Goal: Task Accomplishment & Management: Use online tool/utility

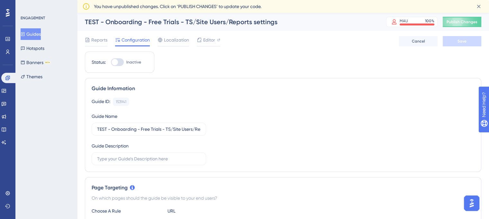
click at [37, 32] on button "Guides" at bounding box center [31, 34] width 20 height 12
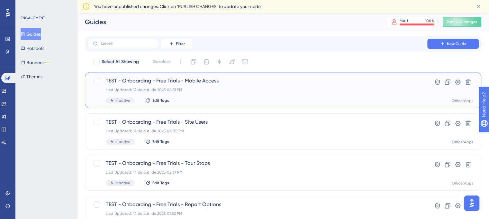
click at [167, 76] on div "TEST - Onboarding - Free Trials - Mobile Access Last Updated: 14 de out. de 202…" at bounding box center [283, 90] width 397 height 36
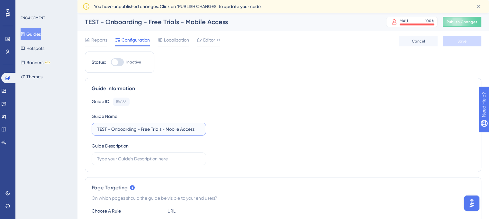
drag, startPoint x: 111, startPoint y: 128, endPoint x: 49, endPoint y: 128, distance: 62.4
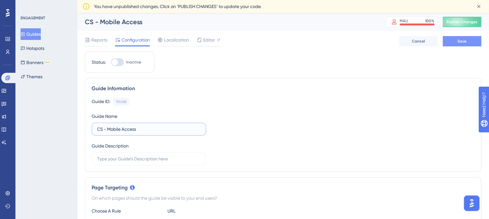
type input "CS - Mobile Access"
click at [468, 43] on button "Save" at bounding box center [462, 41] width 39 height 10
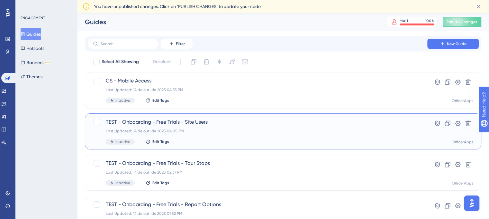
click at [291, 130] on div "Last Updated: 14 de out. de 2025 04:05 PM" at bounding box center [257, 130] width 303 height 5
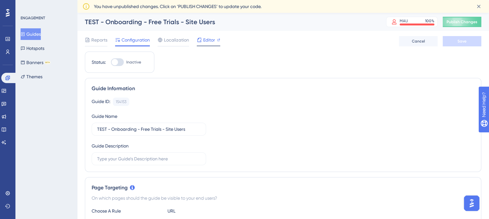
click at [208, 40] on span "Editor" at bounding box center [209, 40] width 12 height 8
click at [33, 32] on button "Guides" at bounding box center [31, 34] width 20 height 12
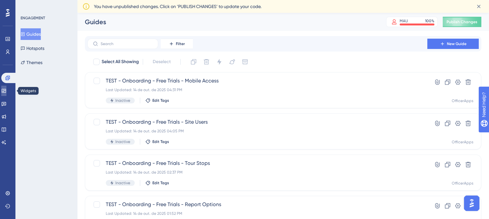
click at [6, 88] on icon at bounding box center [3, 90] width 5 height 5
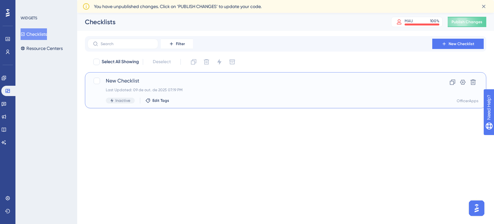
click at [121, 80] on span "New Checklist" at bounding box center [260, 81] width 308 height 8
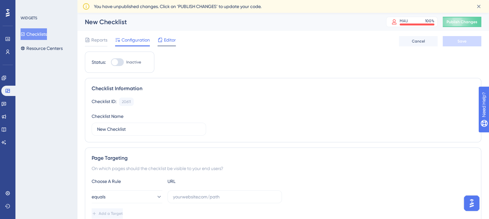
click at [163, 40] on div "Editor" at bounding box center [167, 40] width 18 height 8
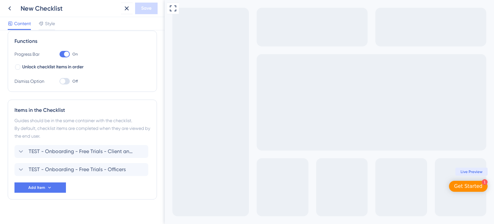
scroll to position [103, 0]
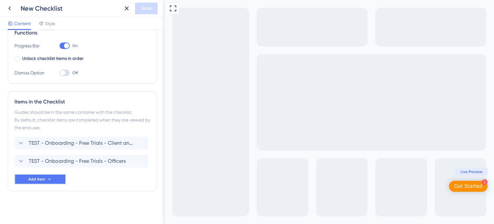
click at [38, 178] on span "Add Item" at bounding box center [36, 178] width 17 height 5
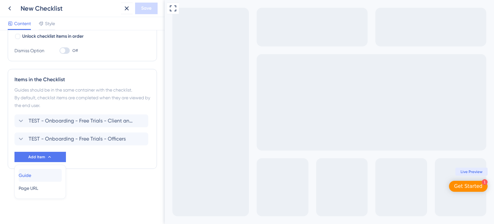
click at [44, 175] on div "Guide Guide" at bounding box center [40, 175] width 43 height 13
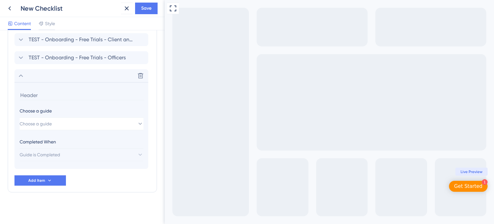
scroll to position [207, 0]
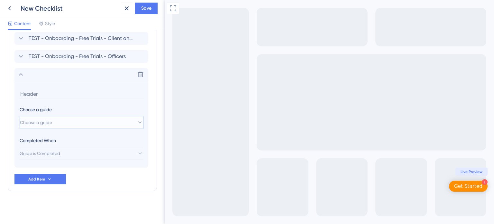
click at [85, 124] on button "Choose a guide" at bounding box center [82, 122] width 124 height 13
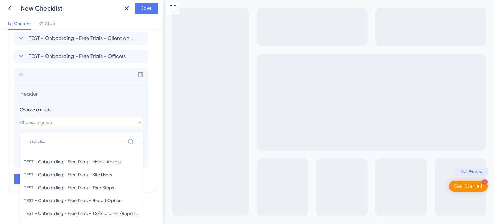
scroll to position [276, 0]
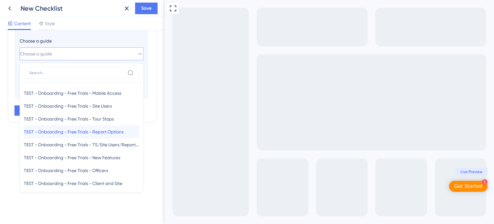
click at [80, 128] on span "TEST - Onboarding - Free Trials - Report Options" at bounding box center [74, 132] width 100 height 8
type input "TEST - Onboarding - Free Trials - Report Options"
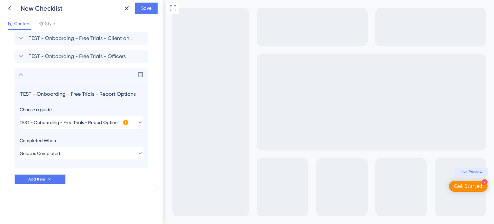
click at [41, 176] on span "Add Item" at bounding box center [36, 178] width 17 height 5
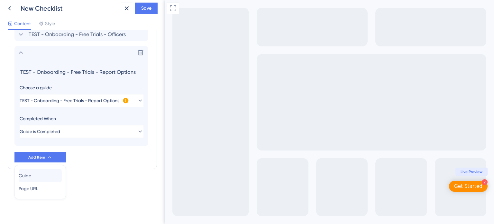
click at [31, 173] on span "Guide" at bounding box center [25, 175] width 13 height 8
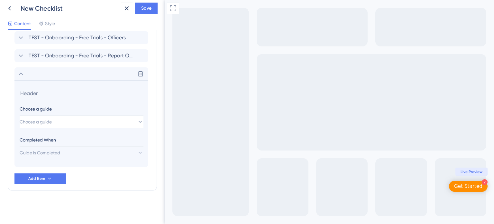
scroll to position [225, 0]
click at [52, 124] on span "Choose a guide" at bounding box center [36, 122] width 32 height 8
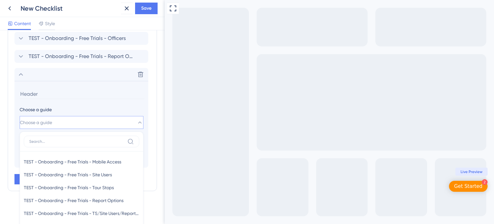
scroll to position [293, 0]
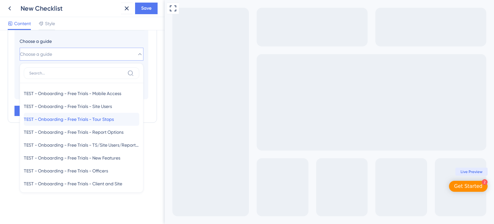
click at [62, 119] on span "TEST - Onboarding - Free Trials - Tour Stops" at bounding box center [69, 119] width 90 height 8
type input "TEST - Onboarding - Free Trials - Tour Stops"
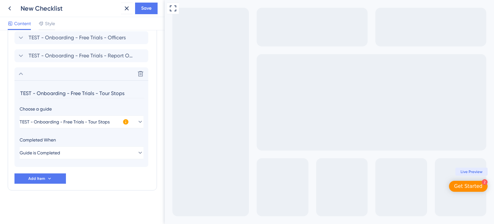
scroll to position [225, 0]
click at [40, 175] on button "Add Item" at bounding box center [39, 179] width 51 height 10
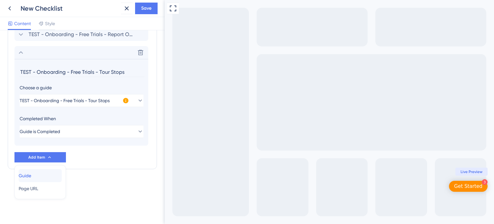
click at [37, 171] on div "Guide Guide" at bounding box center [40, 175] width 43 height 13
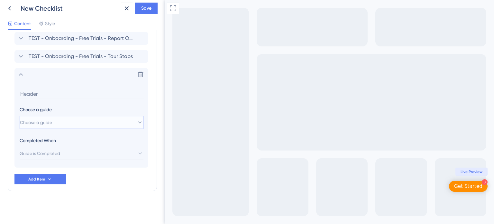
click at [66, 123] on button "Choose a guide" at bounding box center [82, 122] width 124 height 13
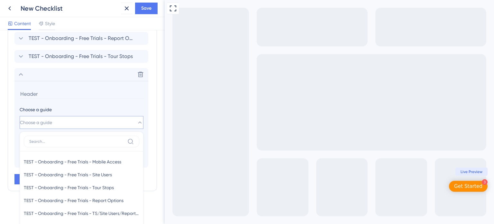
scroll to position [311, 0]
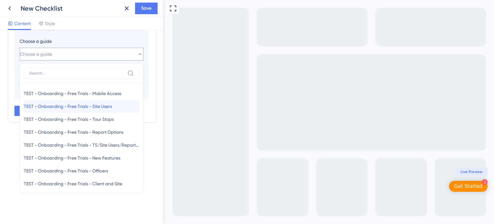
click at [75, 107] on span "TEST - Onboarding - Free Trials - Site Users" at bounding box center [68, 106] width 88 height 8
type input "TEST - Onboarding - Free Trials - Site Users"
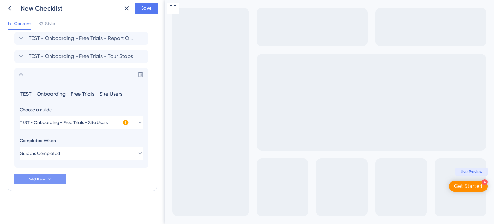
click at [33, 178] on span "Add Item" at bounding box center [36, 178] width 17 height 5
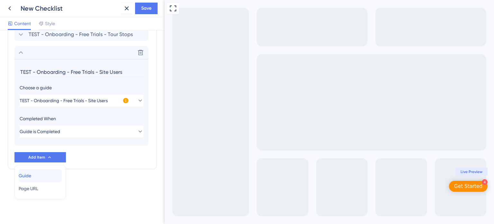
click at [37, 173] on div "Guide Guide" at bounding box center [40, 175] width 43 height 13
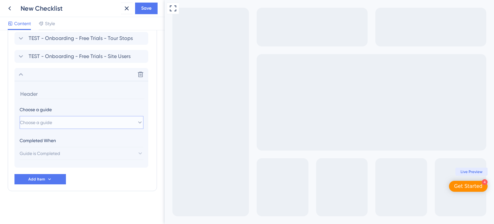
click at [58, 119] on button "Choose a guide" at bounding box center [82, 122] width 124 height 13
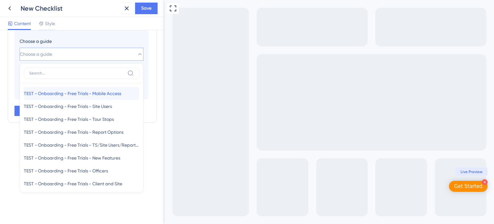
click at [67, 93] on span "TEST - Onboarding - Free Trials - Mobile Access" at bounding box center [72, 93] width 97 height 8
type input "TEST - Onboarding - Free Trials - Mobile Access"
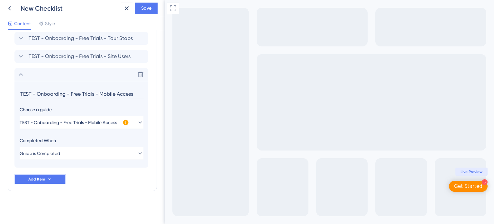
click at [33, 178] on span "Add Item" at bounding box center [36, 178] width 17 height 5
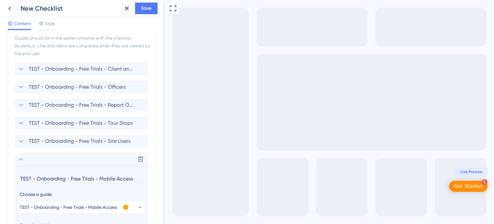
scroll to position [197, 0]
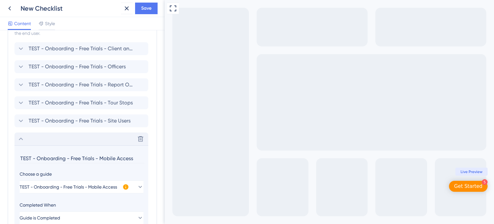
click at [18, 139] on icon at bounding box center [21, 139] width 8 height 8
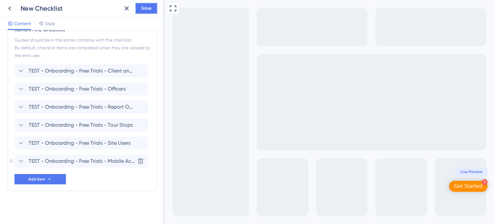
click at [143, 9] on span "Save" at bounding box center [146, 9] width 10 height 8
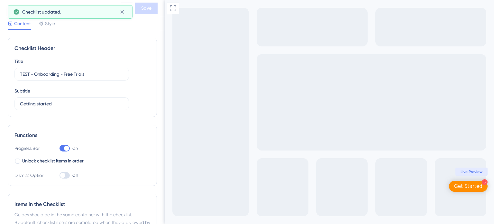
scroll to position [0, 0]
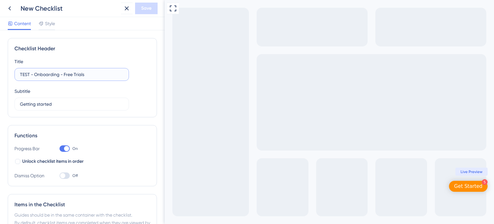
click at [88, 75] on input "TEST - Onboarding - Free Trials" at bounding box center [72, 74] width 104 height 7
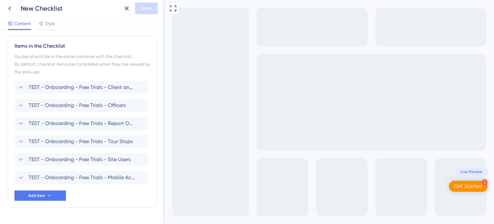
scroll to position [161, 0]
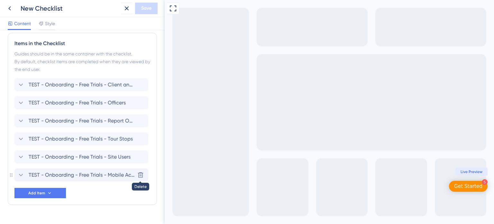
click at [142, 171] on icon at bounding box center [140, 174] width 6 height 6
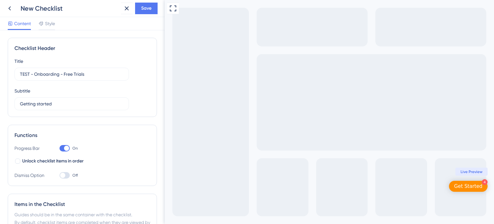
scroll to position [0, 0]
click at [9, 10] on icon at bounding box center [10, 9] width 8 height 8
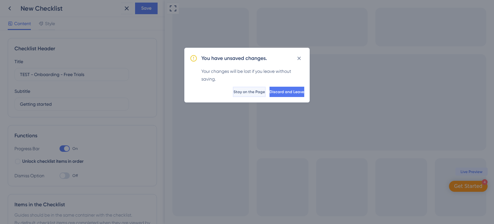
click at [234, 91] on span "Stay on the Page" at bounding box center [250, 91] width 32 height 5
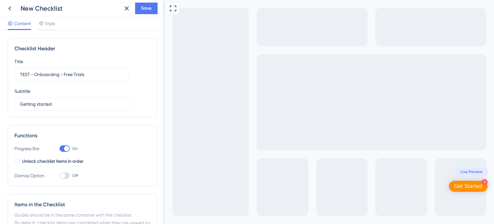
click at [153, 2] on div "New Checklist Save" at bounding box center [82, 8] width 165 height 17
click at [149, 7] on span "Save" at bounding box center [146, 9] width 10 height 8
click at [9, 9] on icon at bounding box center [10, 9] width 8 height 8
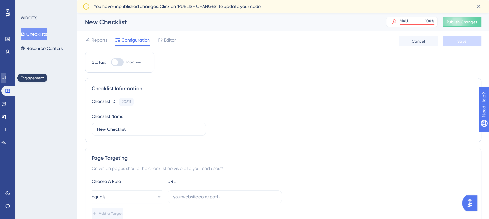
click at [6, 76] on icon at bounding box center [3, 77] width 5 height 5
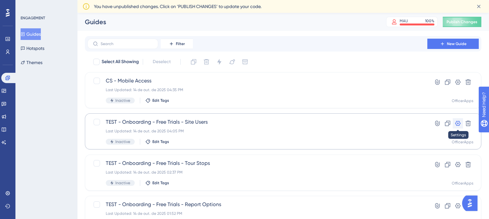
click at [459, 125] on icon at bounding box center [458, 123] width 5 height 5
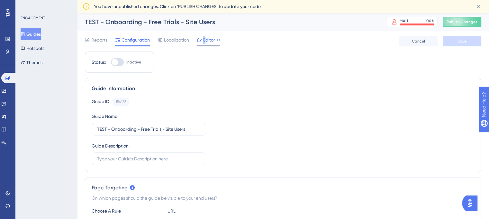
click at [205, 41] on span "Editor" at bounding box center [209, 40] width 12 height 8
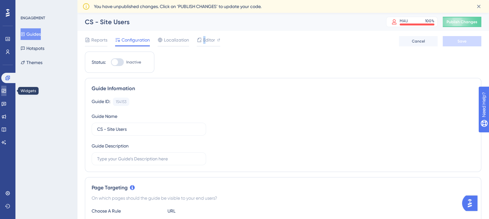
click at [5, 92] on link at bounding box center [3, 91] width 5 height 10
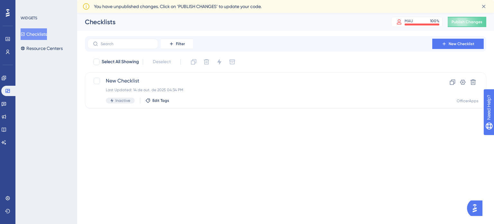
click at [35, 33] on button "Checklists" at bounding box center [34, 34] width 26 height 12
click at [464, 40] on button "New Checklist" at bounding box center [457, 44] width 51 height 10
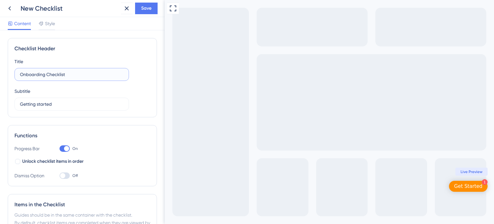
drag, startPoint x: 82, startPoint y: 75, endPoint x: 46, endPoint y: 80, distance: 35.7
click at [46, 80] on label "Onboarding Checklist" at bounding box center [71, 74] width 115 height 13
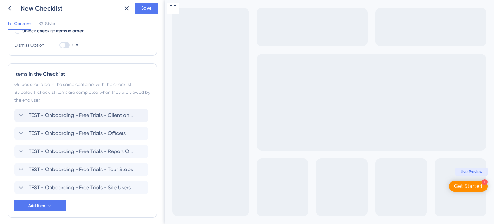
scroll to position [157, 0]
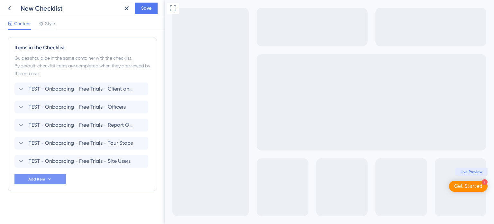
type input "Onboarding - New Subscription"
click at [39, 179] on span "Add Item" at bounding box center [36, 178] width 17 height 5
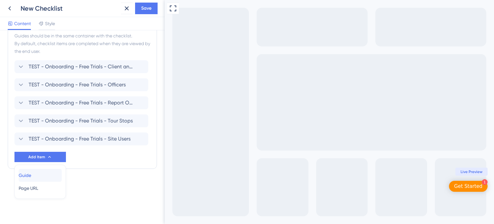
click at [31, 177] on span "Guide" at bounding box center [25, 175] width 13 height 8
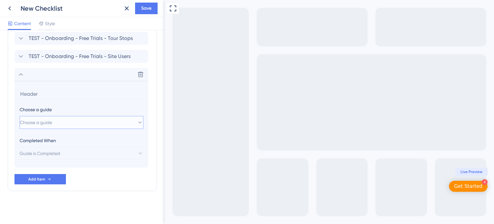
click at [48, 123] on span "Choose a guide" at bounding box center [36, 122] width 32 height 8
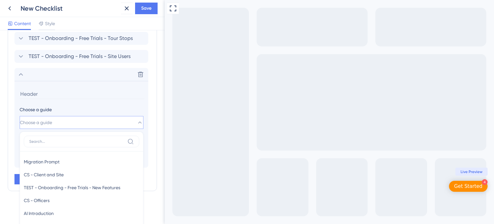
scroll to position [330, 0]
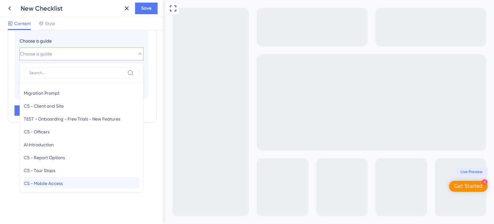
click at [50, 182] on span "CS - Mobile Access" at bounding box center [43, 183] width 39 height 8
type input "CS - Mobile Access"
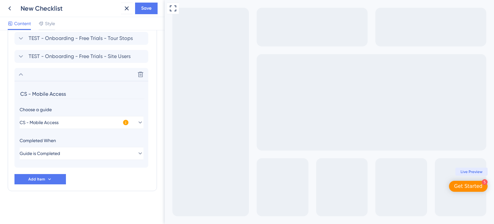
click at [123, 121] on icon at bounding box center [125, 122] width 5 height 5
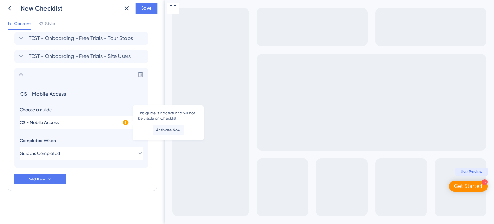
click at [148, 6] on span "Save" at bounding box center [146, 9] width 10 height 8
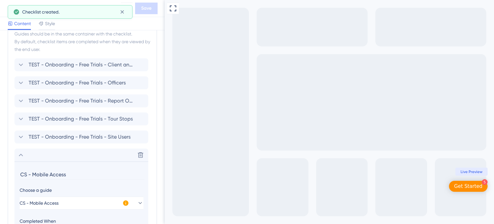
scroll to position [4, 0]
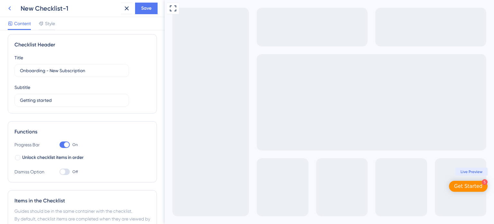
click at [8, 10] on icon at bounding box center [10, 9] width 8 height 8
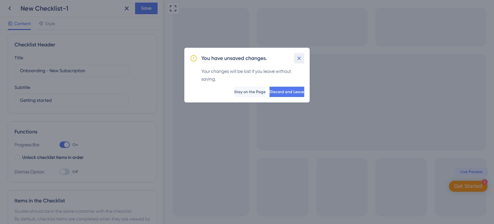
click at [299, 60] on icon at bounding box center [299, 58] width 6 height 6
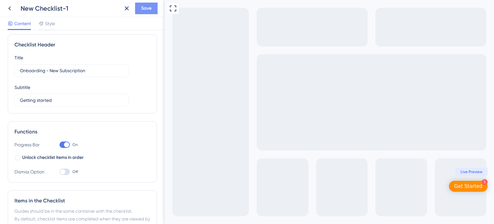
click at [142, 4] on button "Save" at bounding box center [146, 9] width 23 height 12
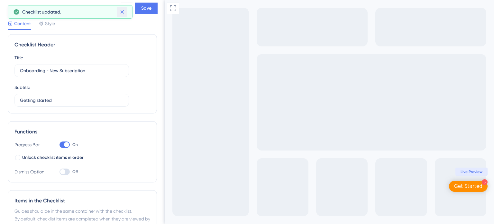
click at [124, 11] on icon at bounding box center [122, 12] width 6 height 6
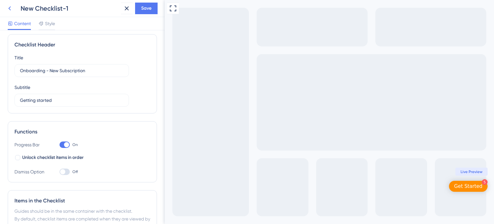
click at [8, 9] on icon at bounding box center [10, 9] width 8 height 8
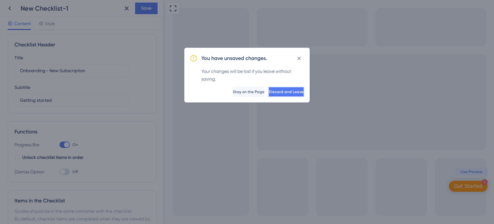
click at [268, 88] on button "Discard and Leave" at bounding box center [286, 92] width 36 height 10
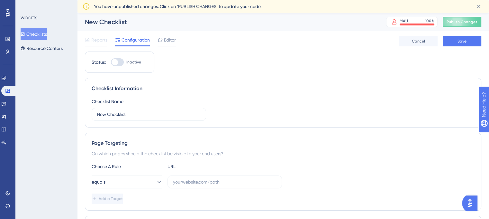
click at [41, 32] on button "Checklists" at bounding box center [34, 34] width 26 height 12
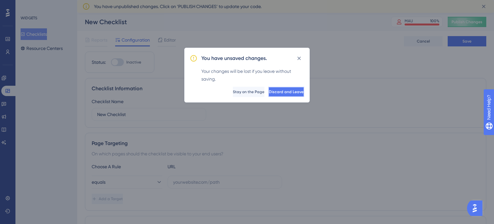
click at [277, 90] on span "Discard and Leave" at bounding box center [286, 91] width 35 height 5
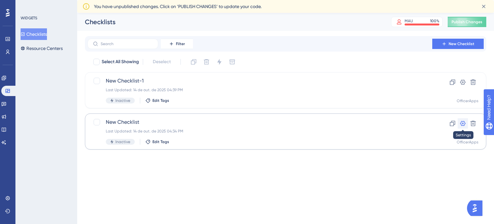
click at [461, 121] on icon at bounding box center [463, 123] width 6 height 6
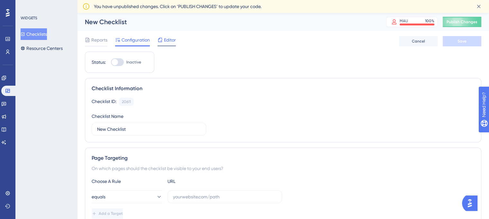
click at [170, 41] on span "Editor" at bounding box center [170, 40] width 12 height 8
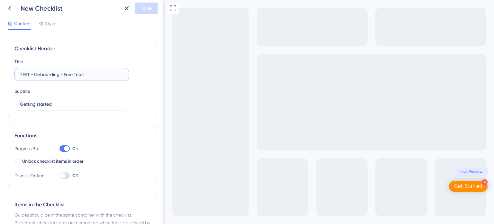
drag, startPoint x: 33, startPoint y: 73, endPoint x: 0, endPoint y: 70, distance: 33.6
click at [0, 70] on div "Checklist Header Title TEST - Onboarding - Free Trials Subtitle Getting started…" at bounding box center [82, 126] width 165 height 193
type input "Onboarding - Free Trials"
click at [144, 8] on span "Save" at bounding box center [146, 9] width 10 height 8
click at [57, 8] on div "New Checklist" at bounding box center [70, 8] width 98 height 9
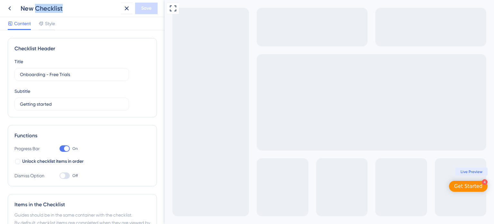
click at [57, 8] on div "New Checklist" at bounding box center [70, 8] width 98 height 9
click at [58, 8] on div "New Checklist" at bounding box center [70, 8] width 98 height 9
click at [9, 9] on icon at bounding box center [10, 9] width 8 height 8
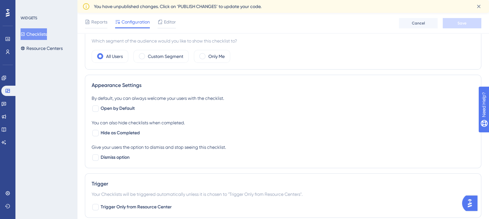
scroll to position [32, 0]
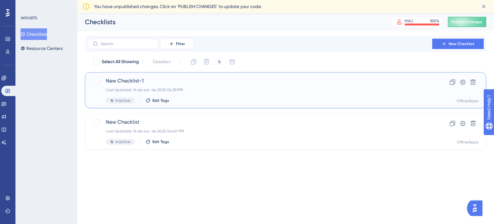
click at [130, 82] on span "New Checklist-1" at bounding box center [260, 81] width 308 height 8
